Goal: Information Seeking & Learning: Compare options

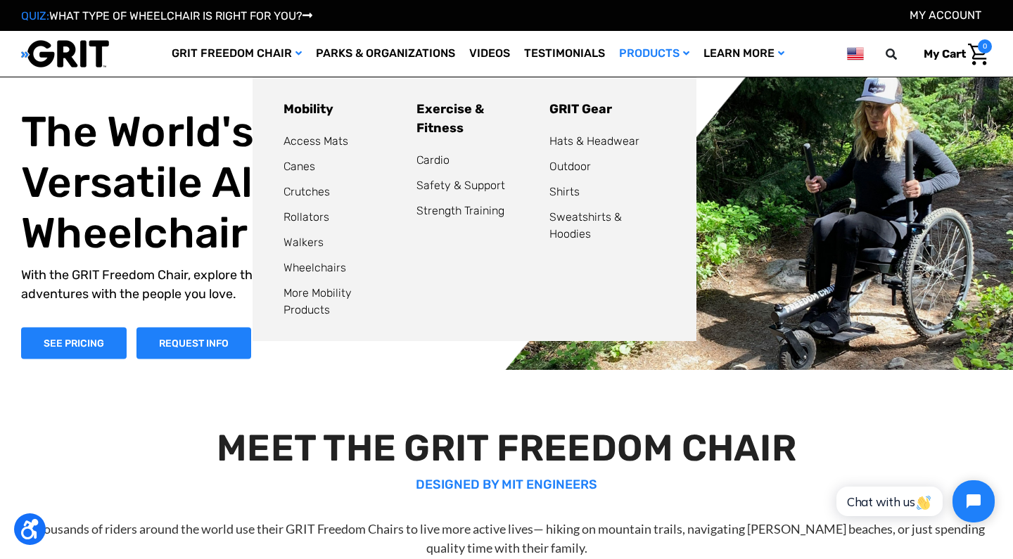
click at [634, 55] on link "Products" at bounding box center [654, 54] width 84 height 46
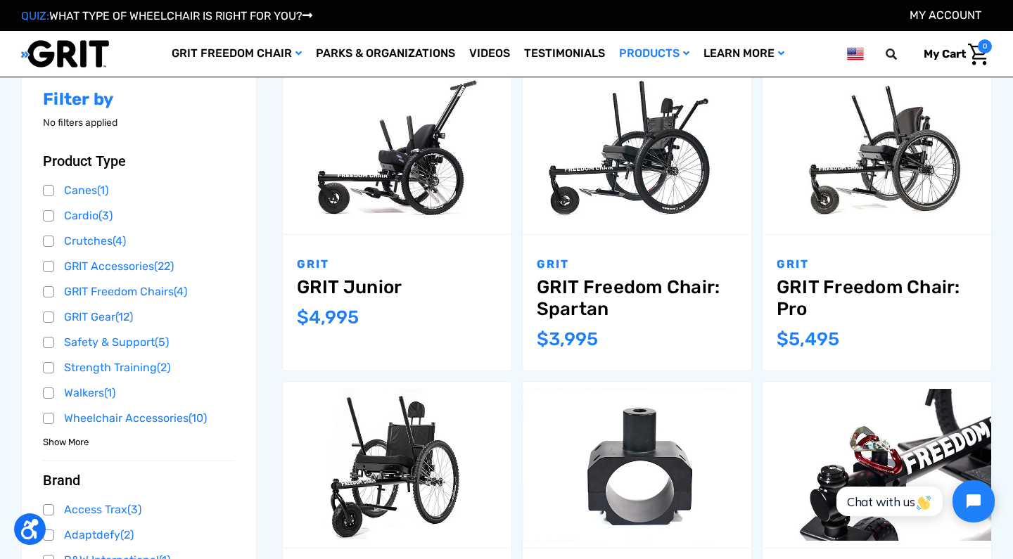
scroll to position [217, 0]
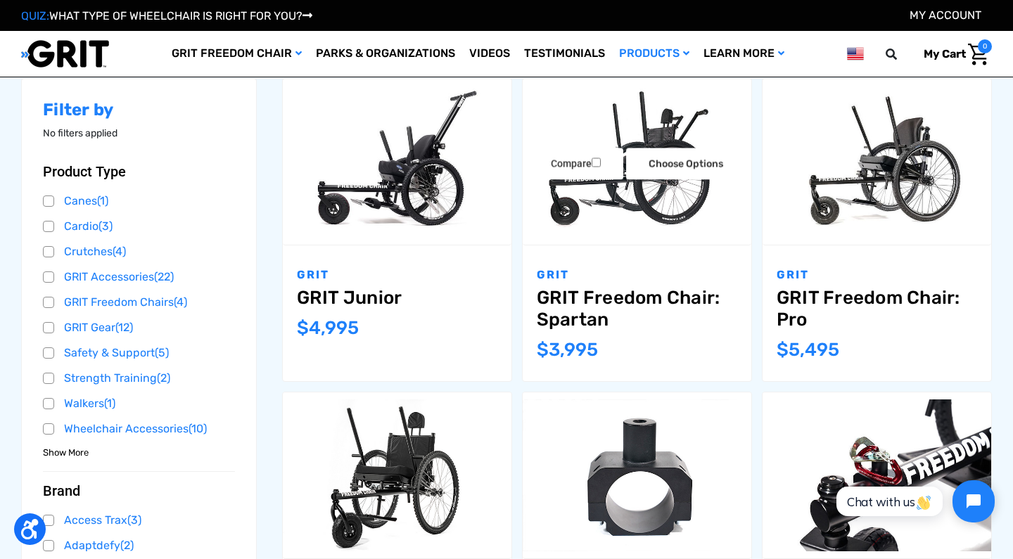
click at [683, 193] on img "GRIT Freedom Chair: Spartan,$3,995.00\a" at bounding box center [637, 161] width 229 height 153
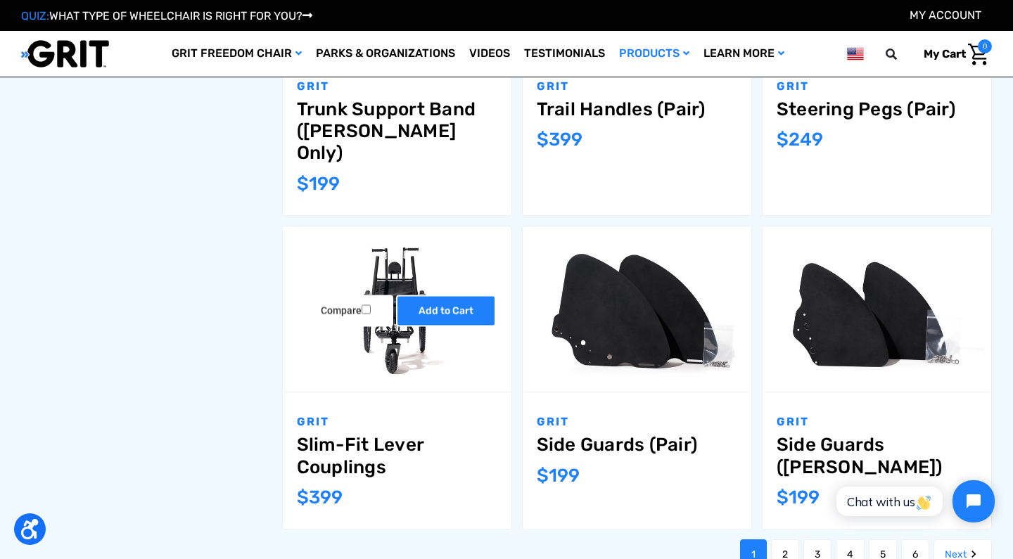
scroll to position [1196, 0]
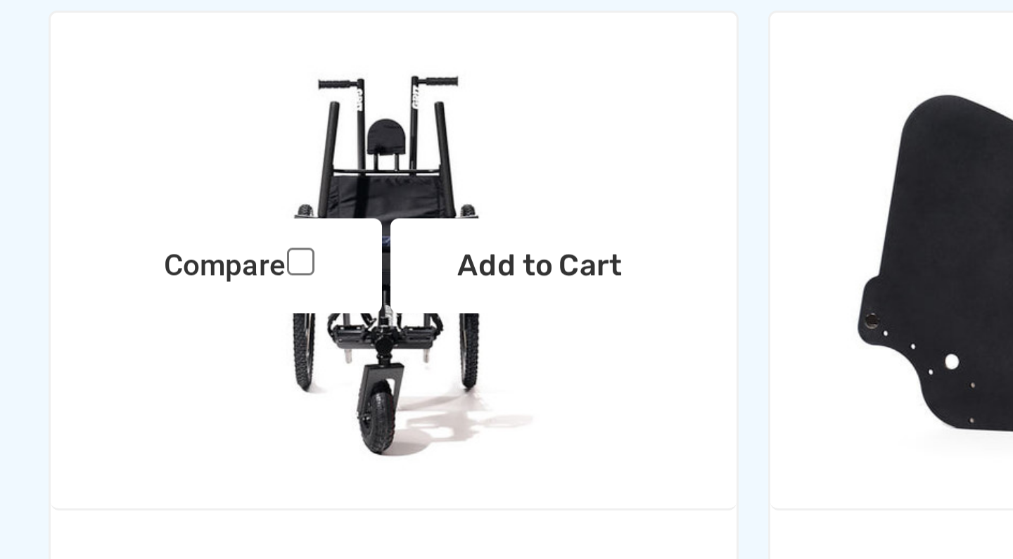
click at [283, 383] on img "Slim-Fit Lever Couplings,$399.00\a" at bounding box center [397, 459] width 229 height 153
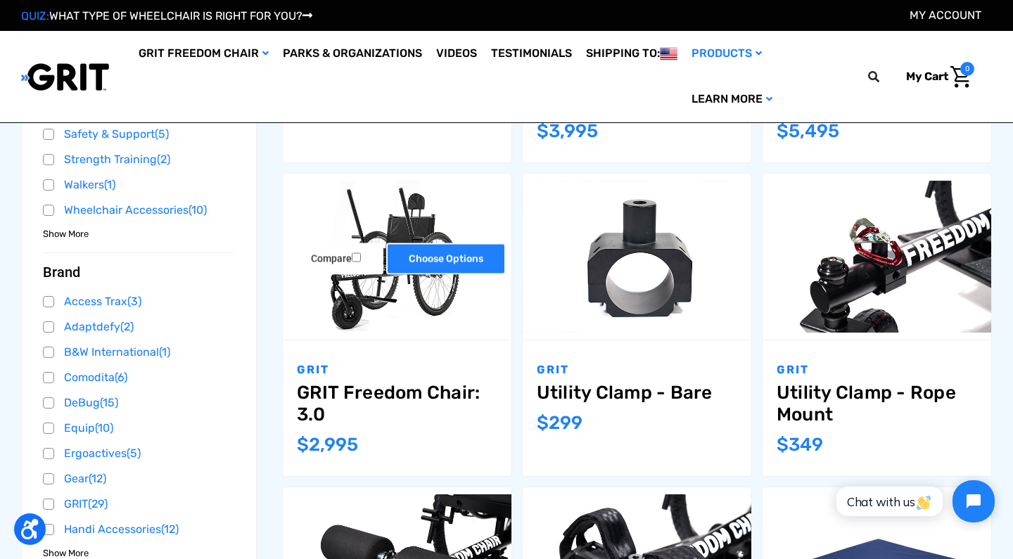
scroll to position [456, 0]
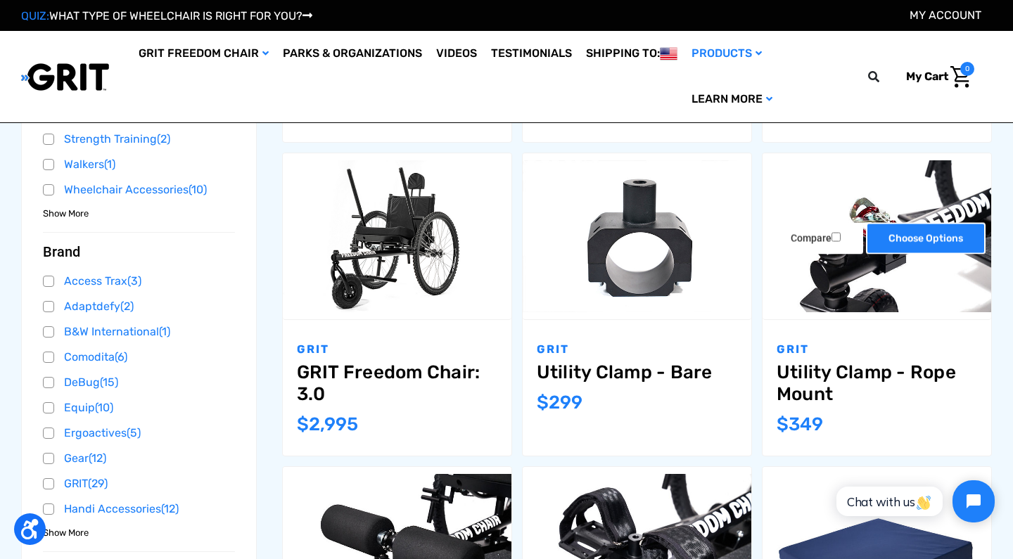
click at [880, 234] on link "Choose Options" at bounding box center [926, 238] width 120 height 32
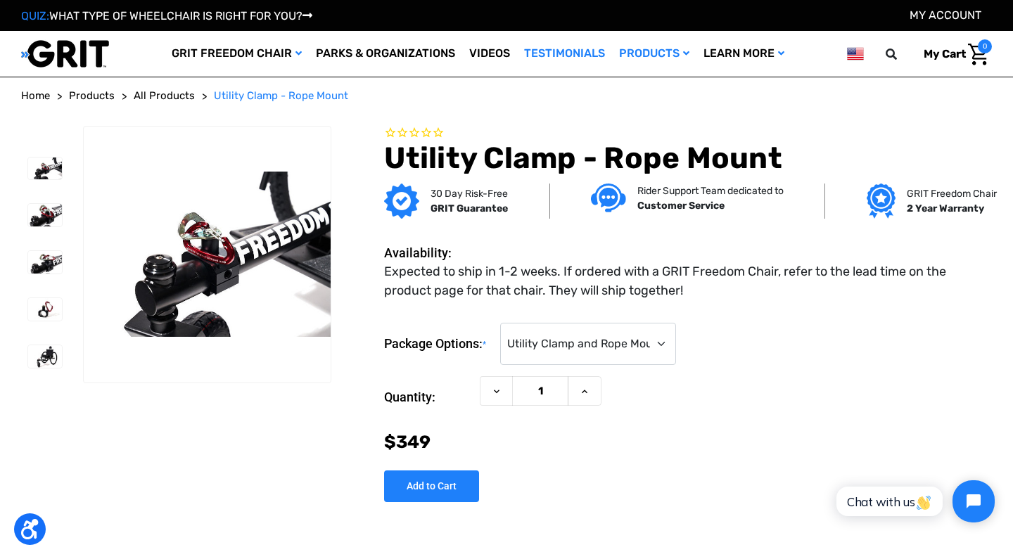
scroll to position [1, 0]
